Goal: Information Seeking & Learning: Learn about a topic

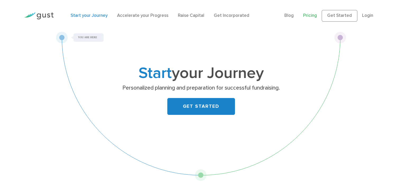
click at [312, 17] on link "Pricing" at bounding box center [310, 15] width 14 height 5
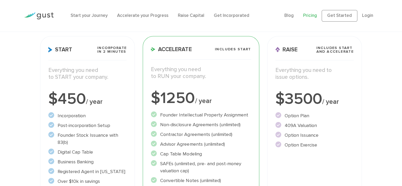
scroll to position [73, 0]
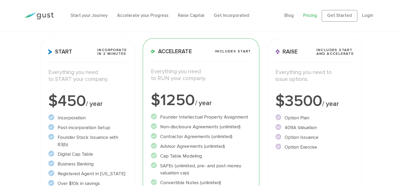
click at [118, 131] on ul "Incorporation" at bounding box center [87, 151] width 78 height 73
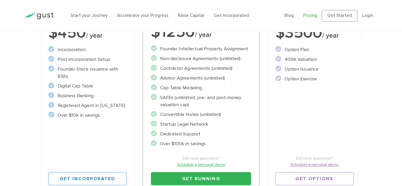
scroll to position [142, 0]
click at [146, 171] on div "Accelerate Includes START Everything you need to RUN your company. $1250 / year…" at bounding box center [201, 83] width 116 height 226
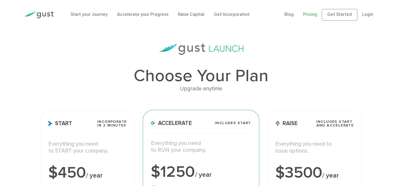
scroll to position [0, 0]
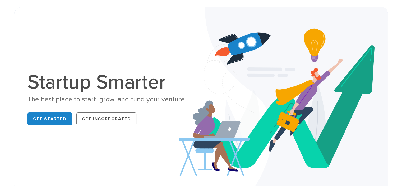
scroll to position [25, 0]
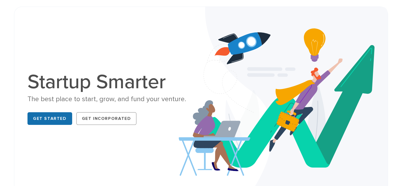
click at [42, 119] on link "Get Started" at bounding box center [49, 119] width 45 height 13
